Goal: Task Accomplishment & Management: Use online tool/utility

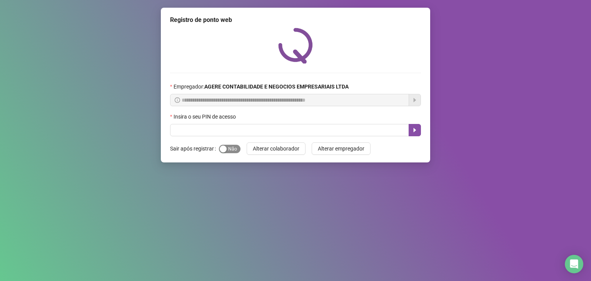
click at [229, 150] on span "Sim Não" at bounding box center [230, 149] width 22 height 8
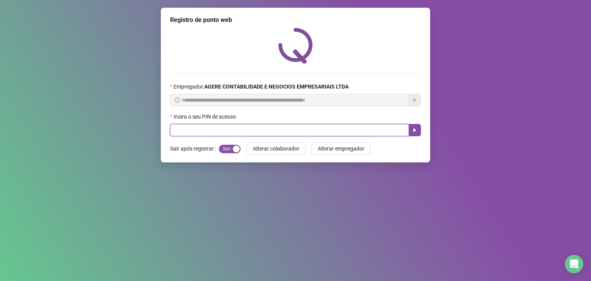
click at [219, 135] on input "text" at bounding box center [289, 130] width 239 height 12
type input "*"
type input "*****"
click at [413, 127] on button "button" at bounding box center [415, 130] width 12 height 12
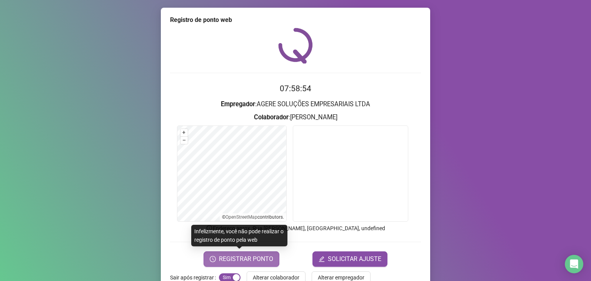
click at [251, 259] on span "REGISTRAR PONTO" at bounding box center [246, 259] width 54 height 9
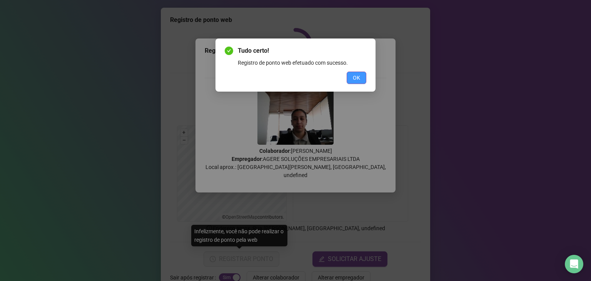
click at [363, 81] on button "OK" at bounding box center [357, 78] width 20 height 12
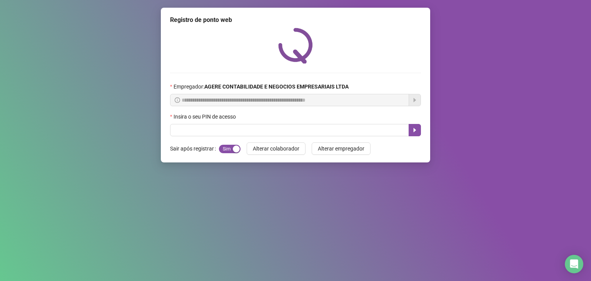
drag, startPoint x: 190, startPoint y: 122, endPoint x: 193, endPoint y: 131, distance: 8.8
click at [191, 124] on div "Insira o seu PIN de acesso" at bounding box center [295, 118] width 251 height 12
click at [196, 136] on span at bounding box center [295, 130] width 251 height 12
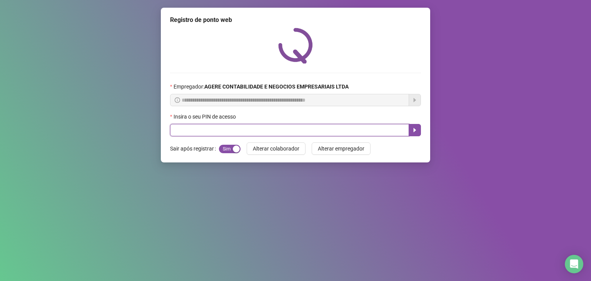
click at [197, 132] on input "text" at bounding box center [289, 130] width 239 height 12
type input "*****"
